Goal: Task Accomplishment & Management: Use online tool/utility

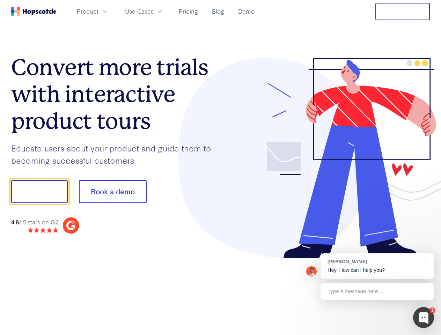
click at [221, 167] on div at bounding box center [325, 158] width 209 height 201
click at [98, 11] on span "Product" at bounding box center [88, 11] width 22 height 9
click at [154, 11] on span "Use Cases" at bounding box center [139, 11] width 29 height 9
click at [402, 12] on button "Free Trial" at bounding box center [402, 11] width 54 height 17
click at [39, 192] on button "Show me!" at bounding box center [39, 191] width 57 height 23
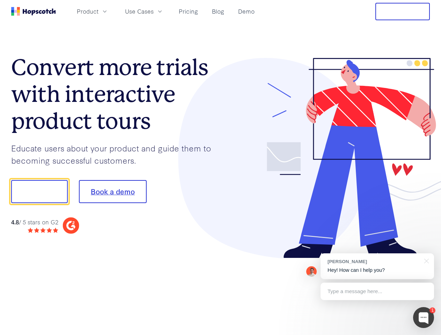
click at [112, 192] on button "Book a demo" at bounding box center [113, 191] width 68 height 23
click at [423, 318] on div at bounding box center [423, 317] width 21 height 21
click at [377, 266] on div "[PERSON_NAME] Hey! How can I help you?" at bounding box center [376, 266] width 113 height 26
click at [425, 260] on div at bounding box center [424, 260] width 17 height 14
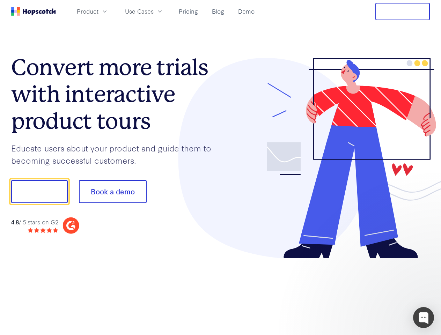
click at [377, 291] on div at bounding box center [368, 190] width 131 height 233
